Goal: Register for event/course

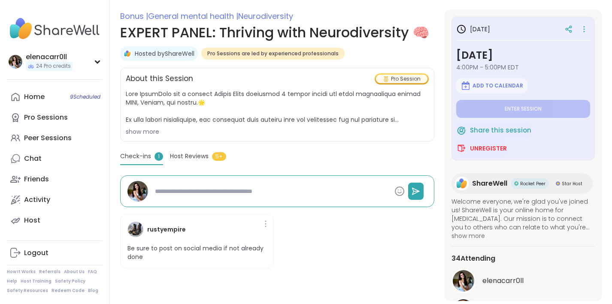
scroll to position [190, 0]
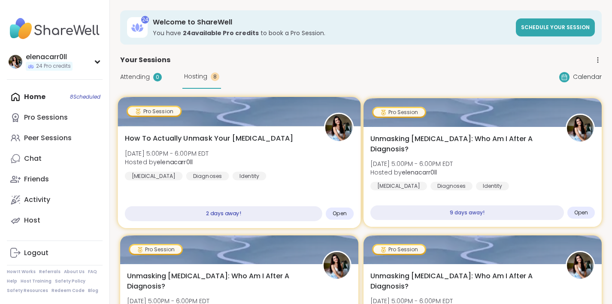
click at [198, 149] on span "Thu, Sep 11 | 5:00PM - 6:00PM EDT" at bounding box center [167, 153] width 84 height 9
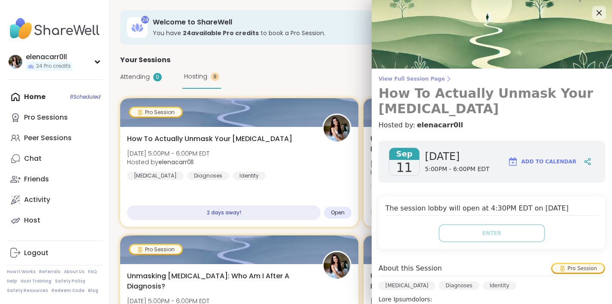
click at [428, 78] on span "View Full Session Page" at bounding box center [492, 79] width 227 height 7
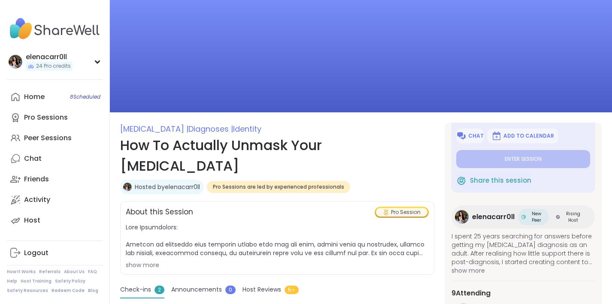
type textarea "*"
